Goal: Navigation & Orientation: Find specific page/section

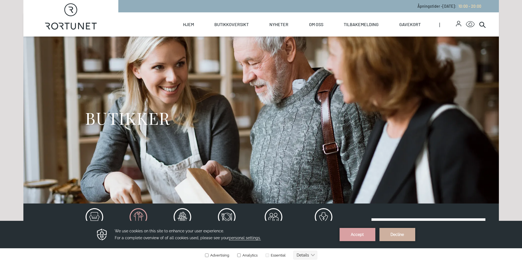
click at [53, 24] on icon at bounding box center [54, 26] width 7 height 7
select select "NO"
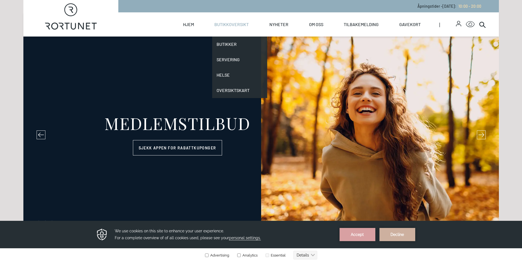
click at [220, 25] on link "Butikkoversikt" at bounding box center [231, 24] width 34 height 24
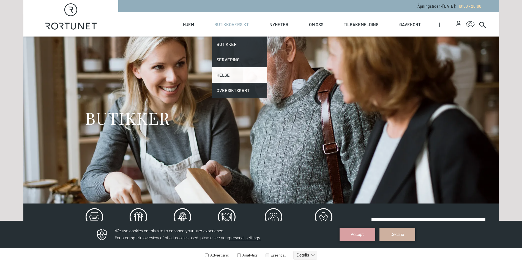
click at [226, 72] on link "Helse" at bounding box center [239, 74] width 55 height 15
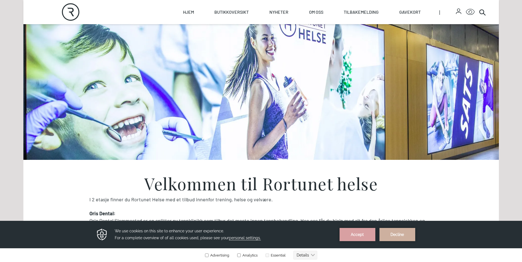
scroll to position [96, 0]
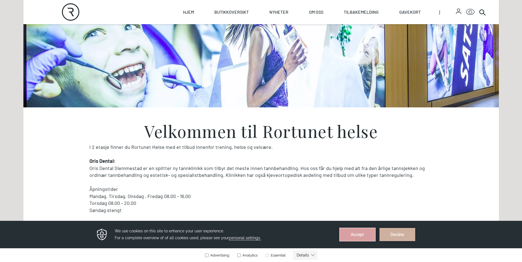
click at [366, 232] on button "Accept" at bounding box center [357, 234] width 36 height 13
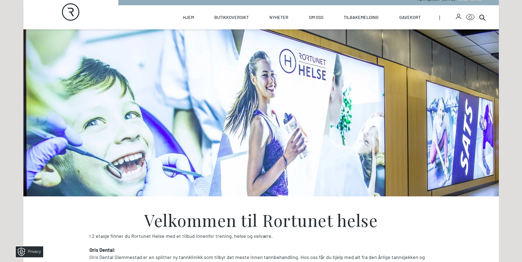
scroll to position [0, 0]
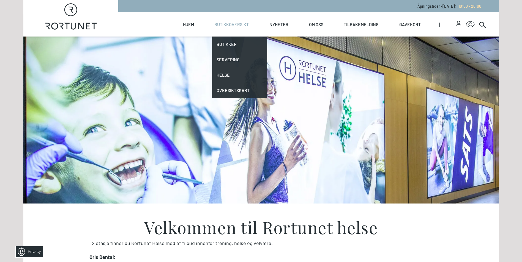
click at [227, 23] on link "Butikkoversikt" at bounding box center [231, 24] width 34 height 24
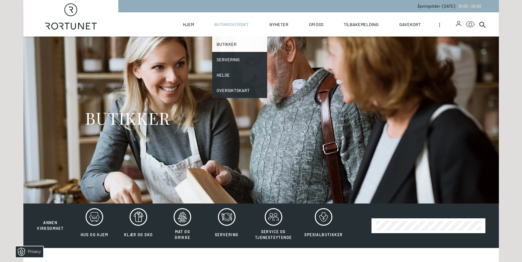
click at [224, 43] on link "Butikker" at bounding box center [239, 44] width 55 height 15
